Goal: Transaction & Acquisition: Purchase product/service

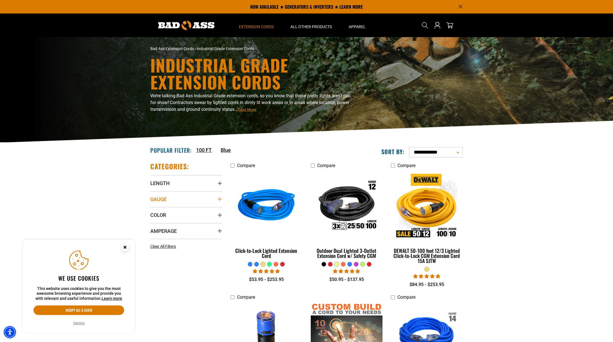
click at [160, 197] on span "Gauge" at bounding box center [158, 199] width 16 height 6
click at [159, 184] on span "Length" at bounding box center [159, 183] width 19 height 6
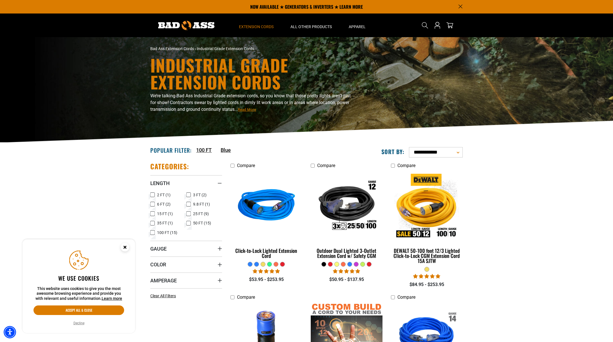
click at [153, 223] on icon at bounding box center [152, 223] width 5 height 7
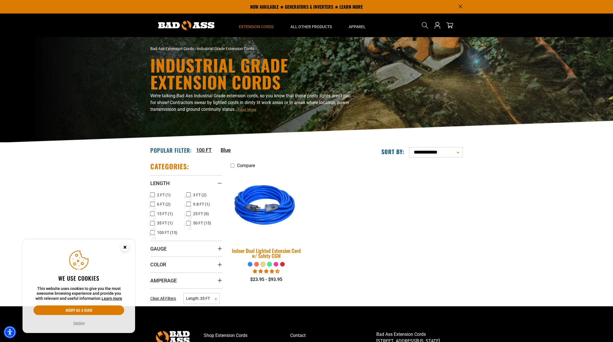
click at [257, 213] on img at bounding box center [266, 206] width 79 height 72
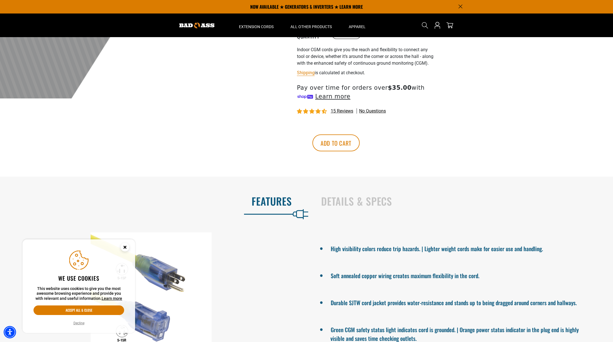
scroll to position [210, 0]
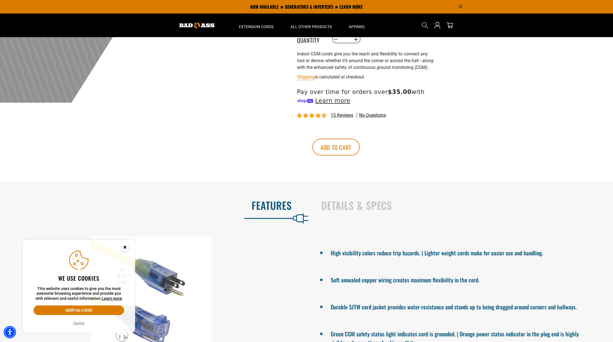
click at [124, 248] on icon "Close this option" at bounding box center [125, 247] width 2 height 2
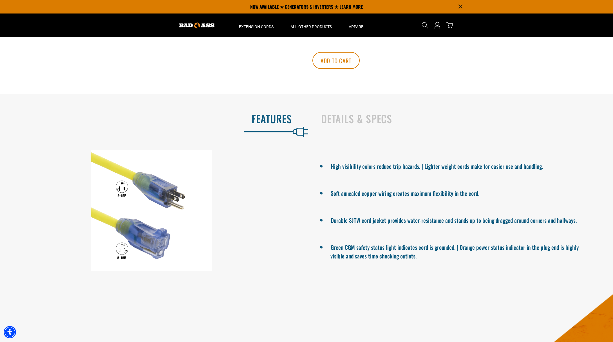
scroll to position [294, 0]
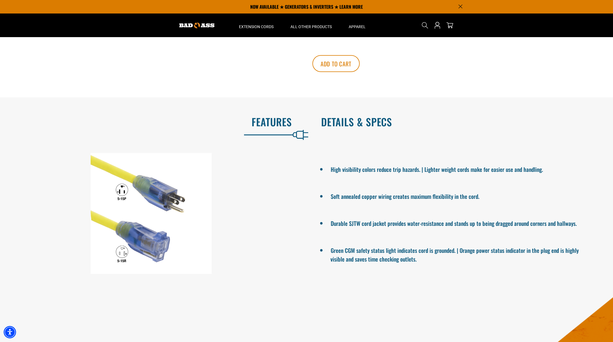
click at [338, 128] on h2 "Details & Specs" at bounding box center [461, 122] width 280 height 12
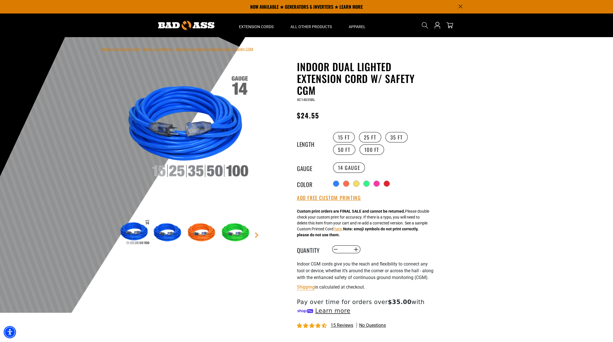
scroll to position [0, 0]
click at [370, 133] on label "25 FT" at bounding box center [370, 137] width 23 height 11
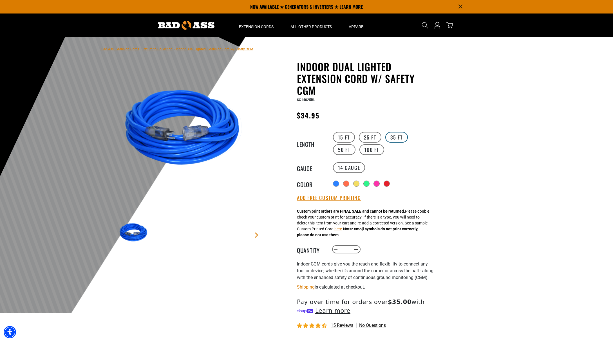
click at [397, 137] on label "35 FT" at bounding box center [397, 137] width 23 height 11
click at [342, 229] on button "here" at bounding box center [339, 229] width 8 height 6
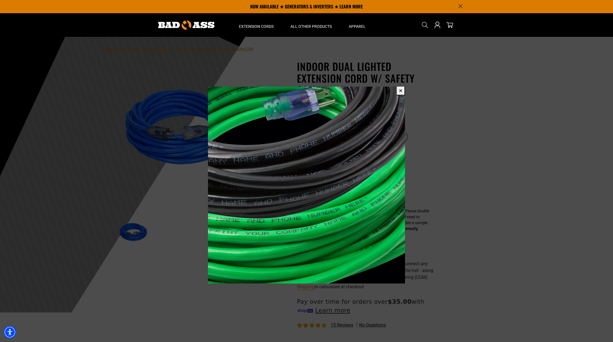
click at [468, 218] on span at bounding box center [306, 171] width 613 height 342
click at [400, 91] on button "✕" at bounding box center [401, 90] width 9 height 9
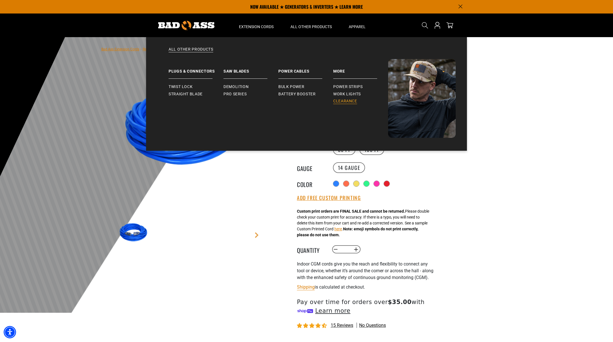
click at [344, 102] on span "Clearance" at bounding box center [345, 101] width 24 height 5
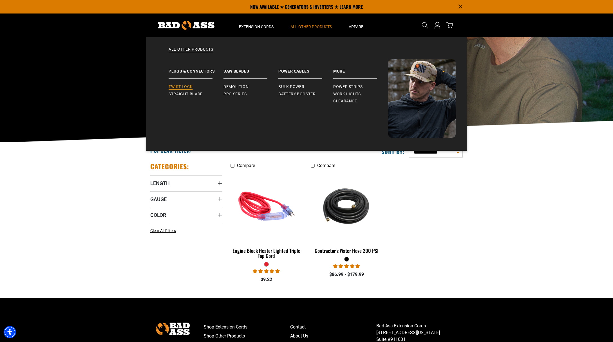
click at [181, 86] on span "Twist Lock" at bounding box center [181, 86] width 24 height 5
